Goal: Navigation & Orientation: Find specific page/section

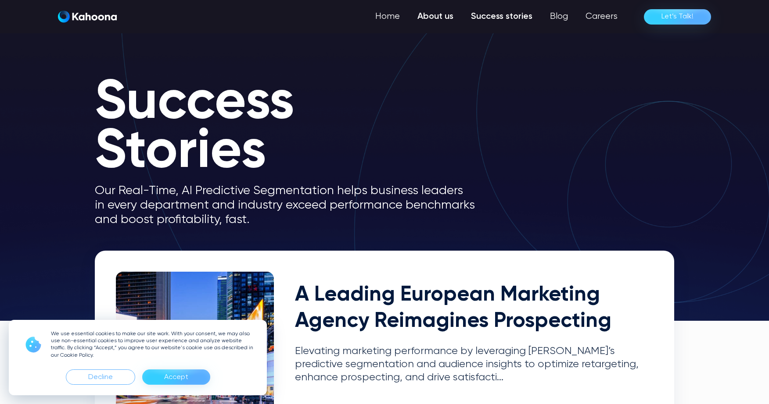
click at [442, 12] on link "About us" at bounding box center [435, 17] width 54 height 18
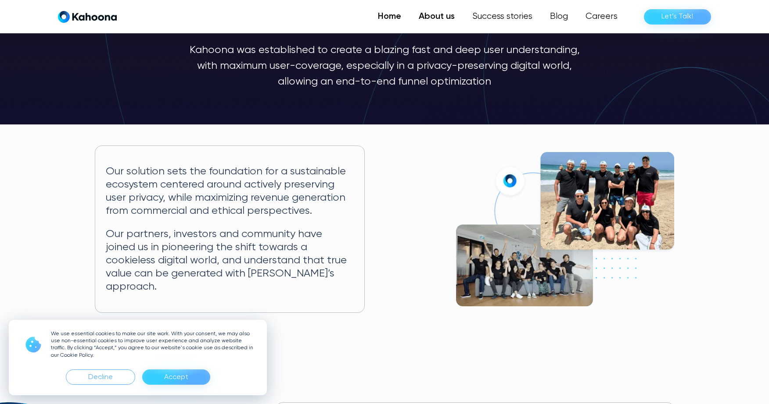
scroll to position [79, 0]
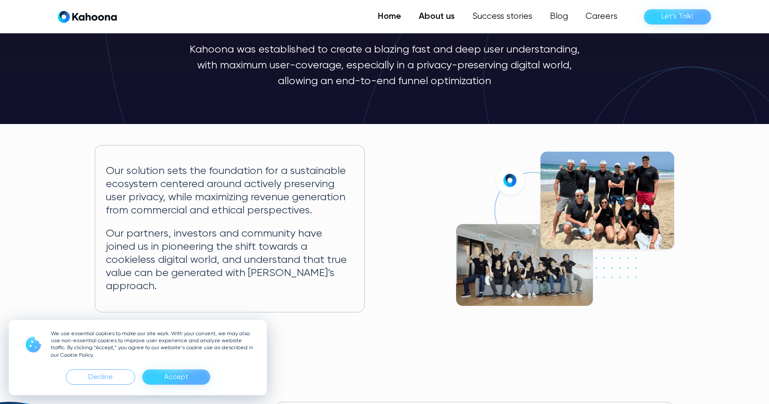
click at [394, 17] on link "Home" at bounding box center [389, 17] width 41 height 18
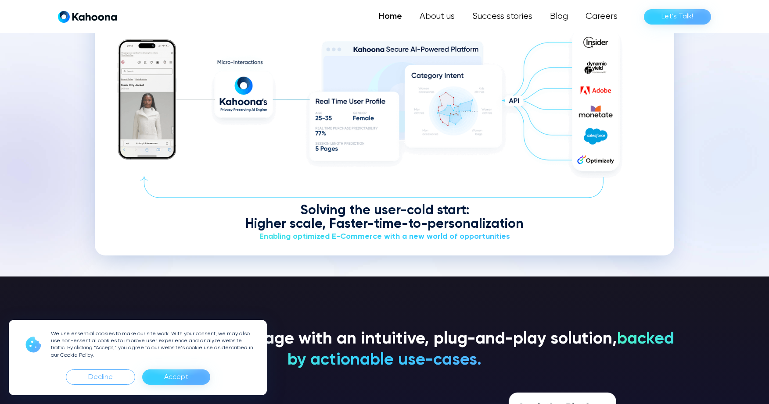
scroll to position [1174, 0]
